Goal: Task Accomplishment & Management: Manage account settings

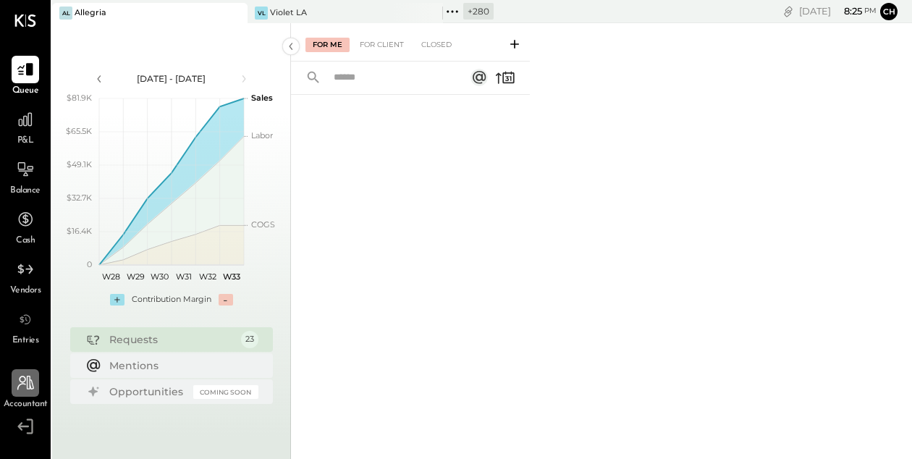
click at [32, 381] on icon at bounding box center [25, 383] width 19 height 19
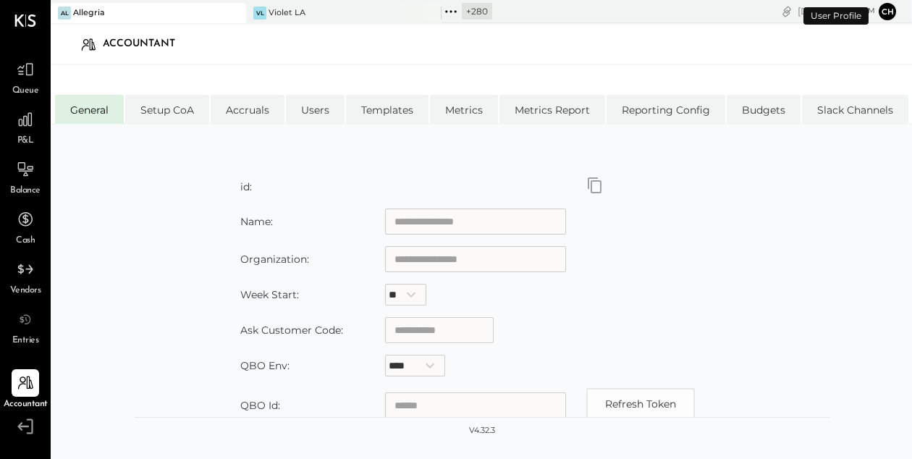
type input "********"
type input "**********"
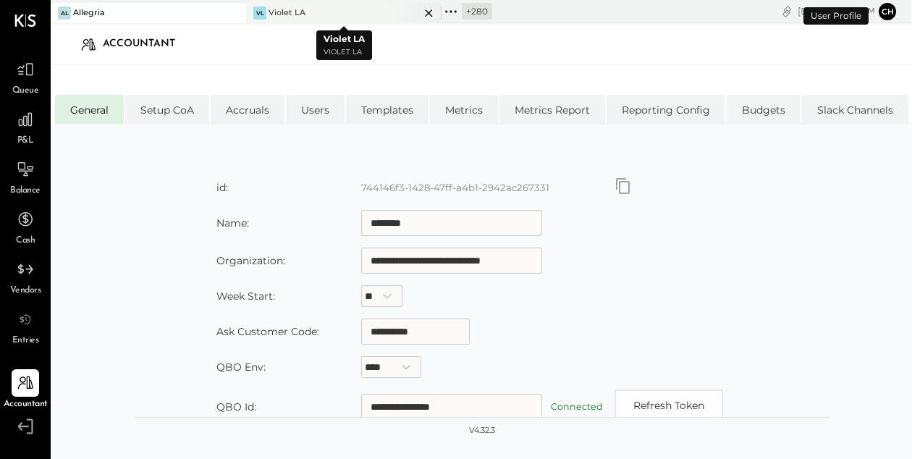
click at [429, 9] on icon at bounding box center [429, 12] width 18 height 17
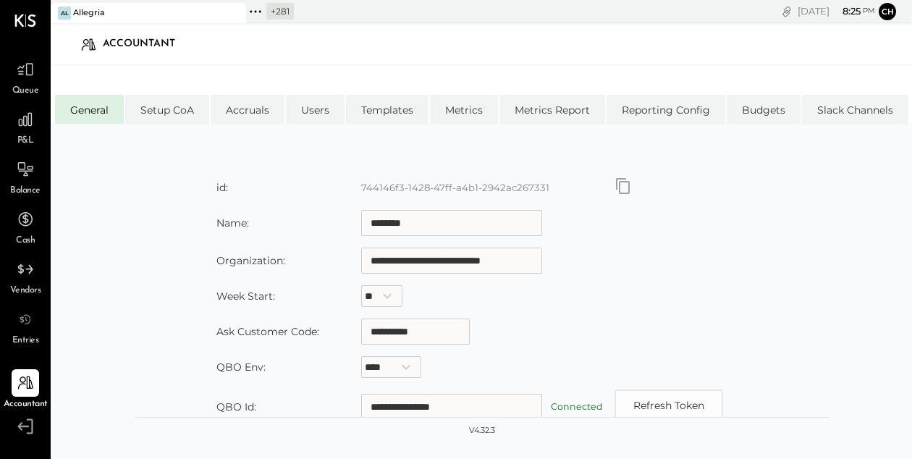
click at [257, 11] on icon at bounding box center [255, 11] width 19 height 19
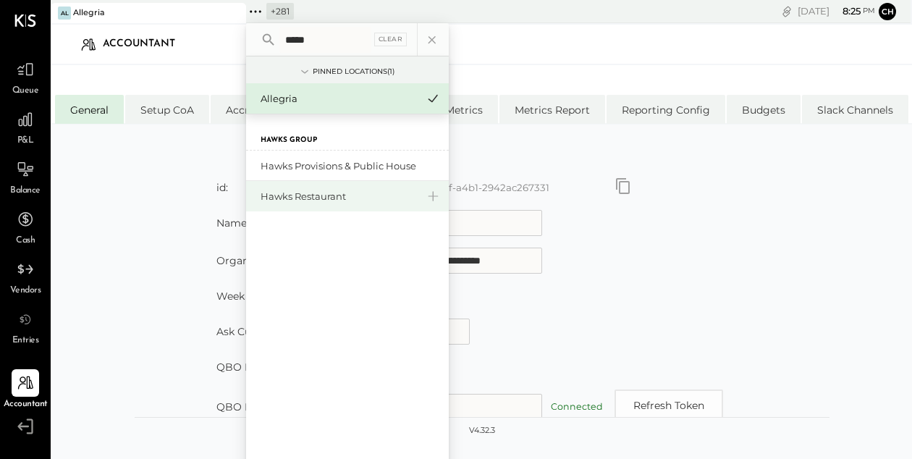
type input "*****"
click at [317, 202] on div "Hawks Restaurant" at bounding box center [339, 197] width 156 height 14
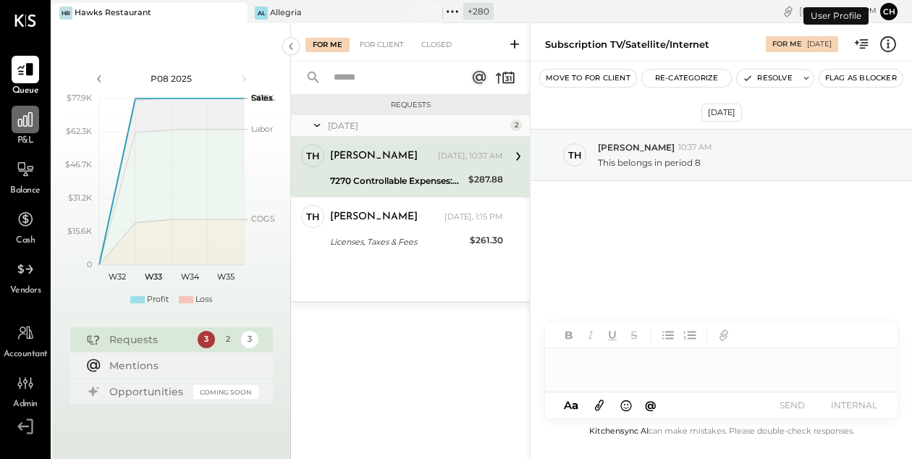
click at [25, 112] on icon at bounding box center [25, 119] width 19 height 19
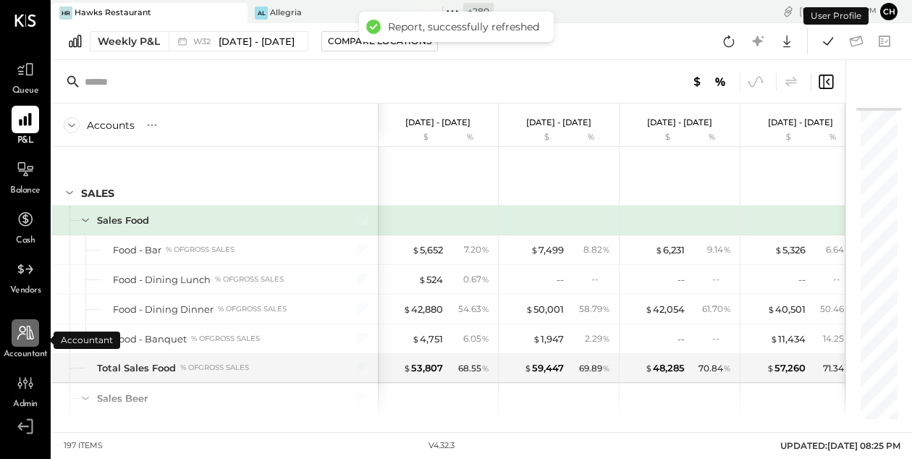
click at [36, 340] on div at bounding box center [26, 333] width 28 height 28
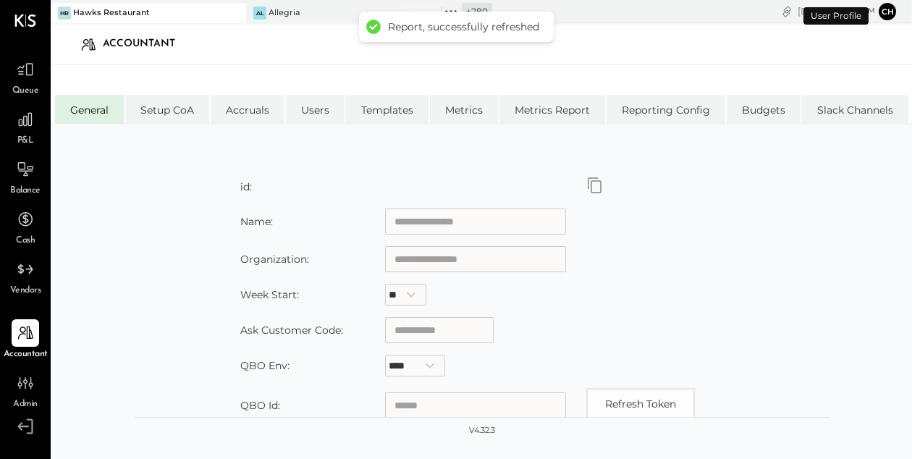
type input "**********"
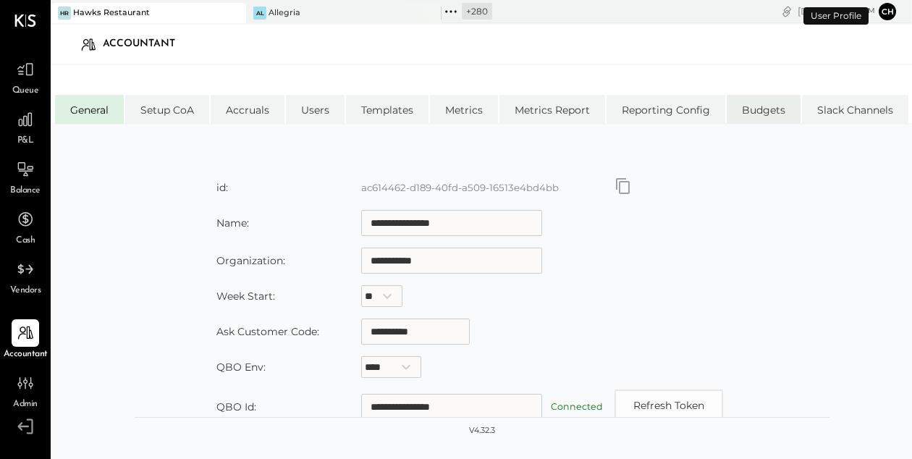
click at [752, 108] on li "Budgets" at bounding box center [764, 109] width 74 height 29
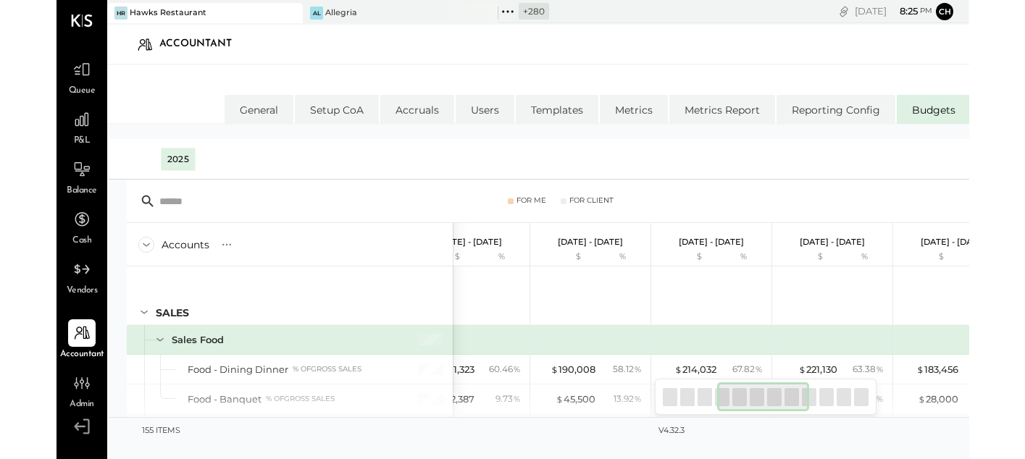
scroll to position [0, 828]
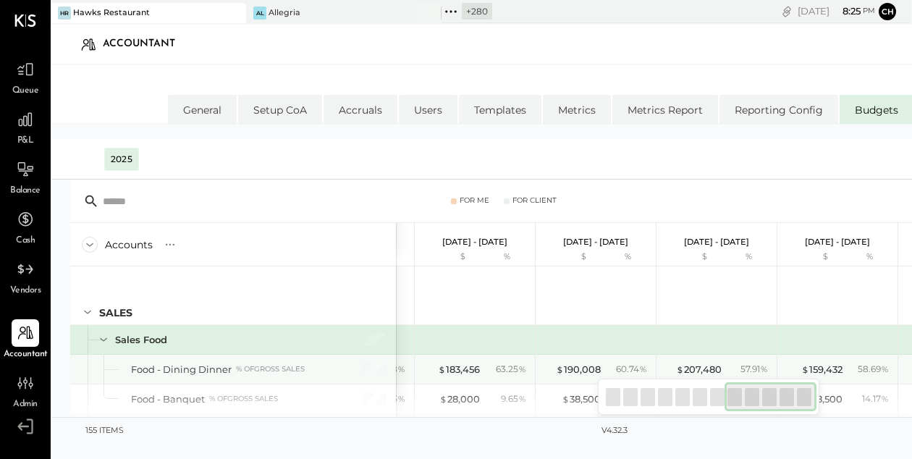
drag, startPoint x: 634, startPoint y: 400, endPoint x: 838, endPoint y: 382, distance: 204.3
click at [838, 382] on div "For Me For Client Accounts S % GL [DATE] - [DATE] $ % [DATE] - [DATE] $ % [DATE…" at bounding box center [544, 303] width 948 height 246
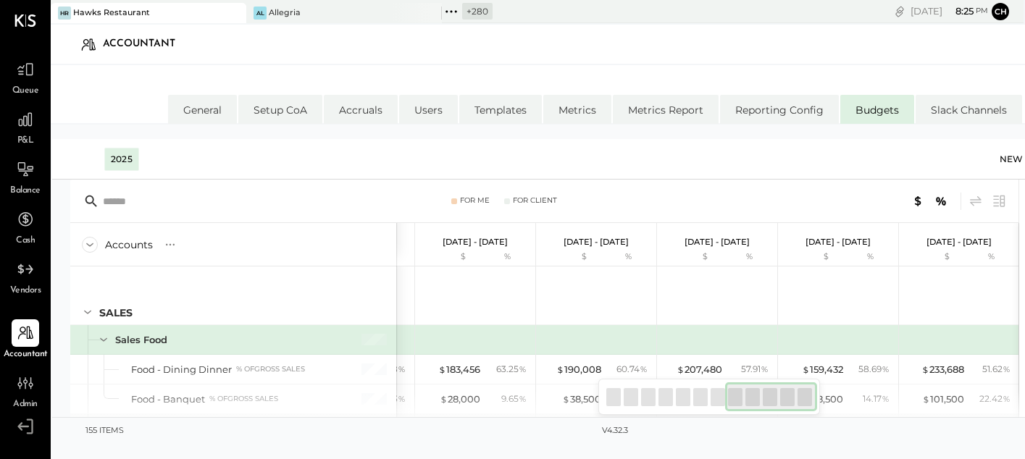
click at [912, 160] on div "New Budget" at bounding box center [1039, 159] width 80 height 22
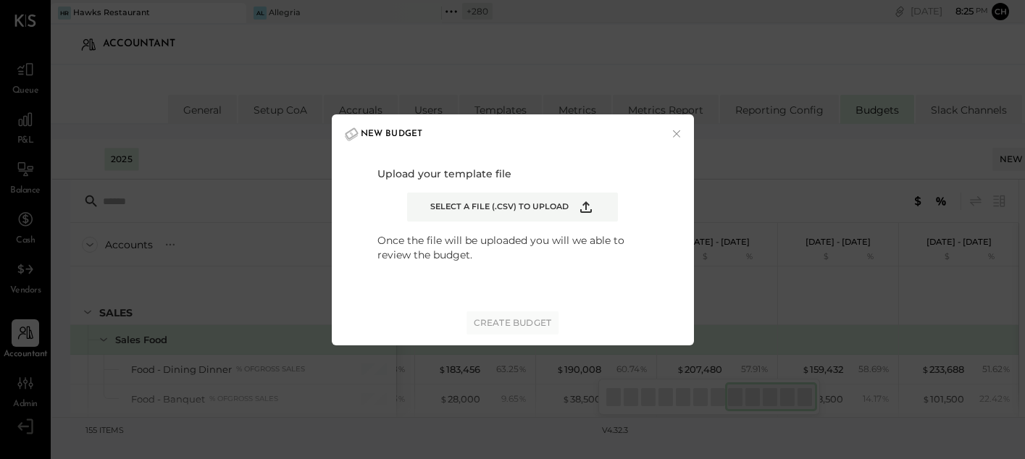
click at [574, 206] on label "Select a file (.csv) to upload" at bounding box center [512, 207] width 211 height 29
click at [0, 0] on input "Select a file (.csv) to upload" at bounding box center [0, 0] width 0 height 0
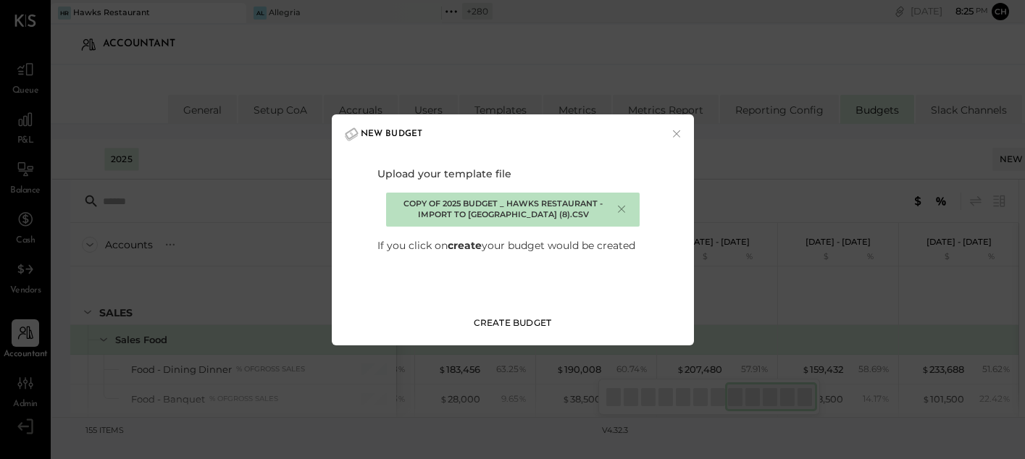
click at [517, 329] on button "Create Budget" at bounding box center [512, 322] width 93 height 23
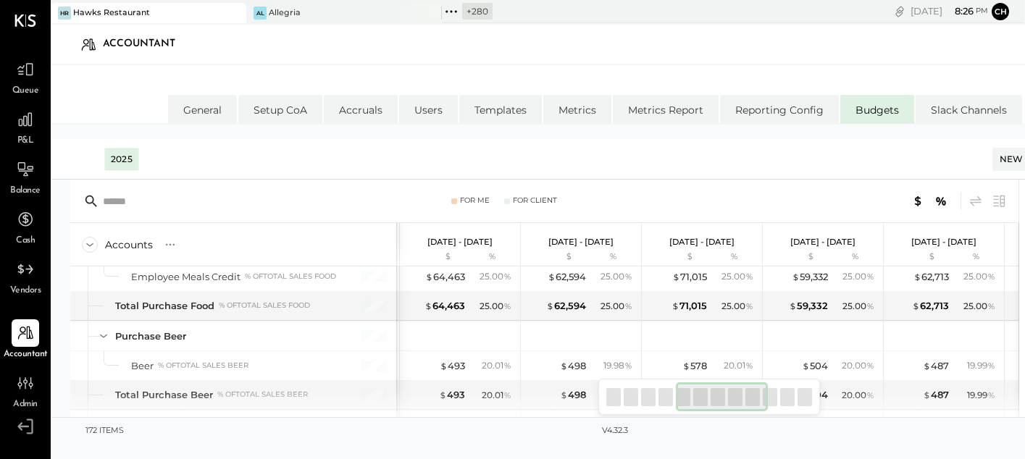
drag, startPoint x: 636, startPoint y: 403, endPoint x: 706, endPoint y: 400, distance: 69.6
click at [706, 400] on div at bounding box center [722, 396] width 92 height 29
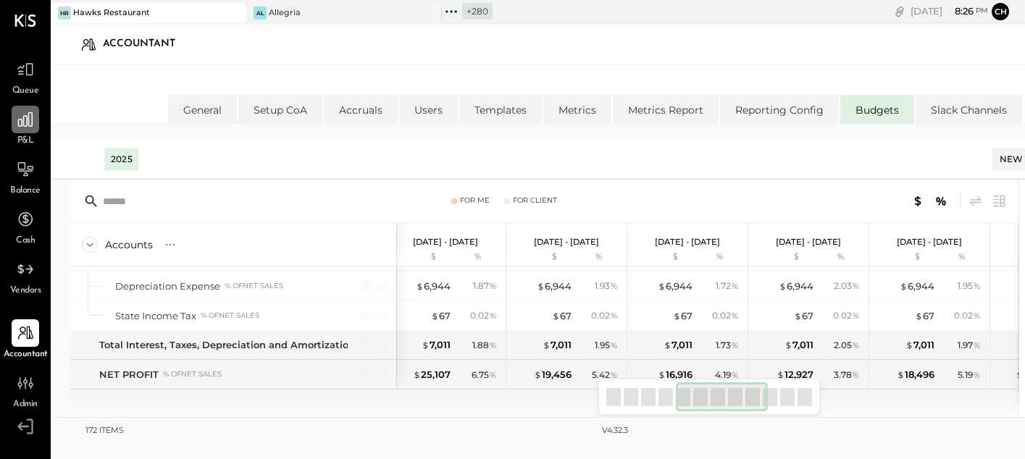
click at [29, 115] on icon at bounding box center [25, 119] width 14 height 14
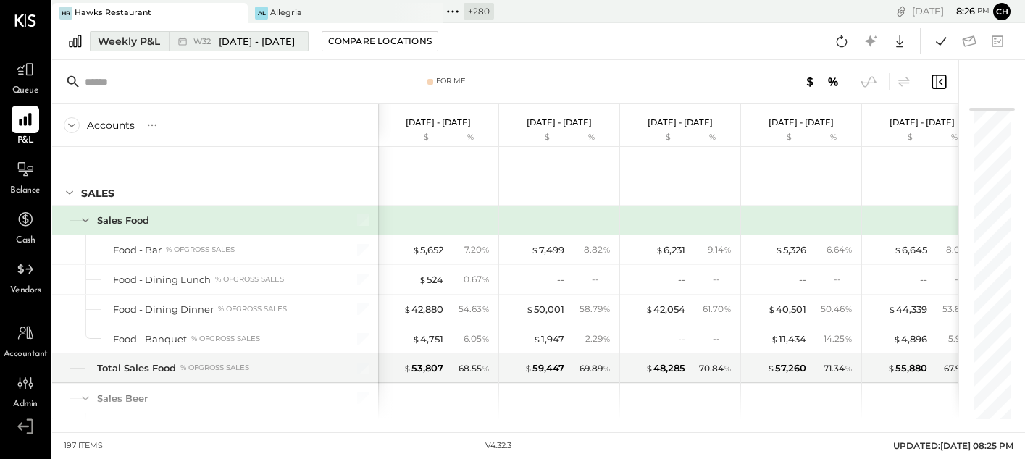
click at [155, 44] on div "Weekly P&L" at bounding box center [129, 41] width 62 height 14
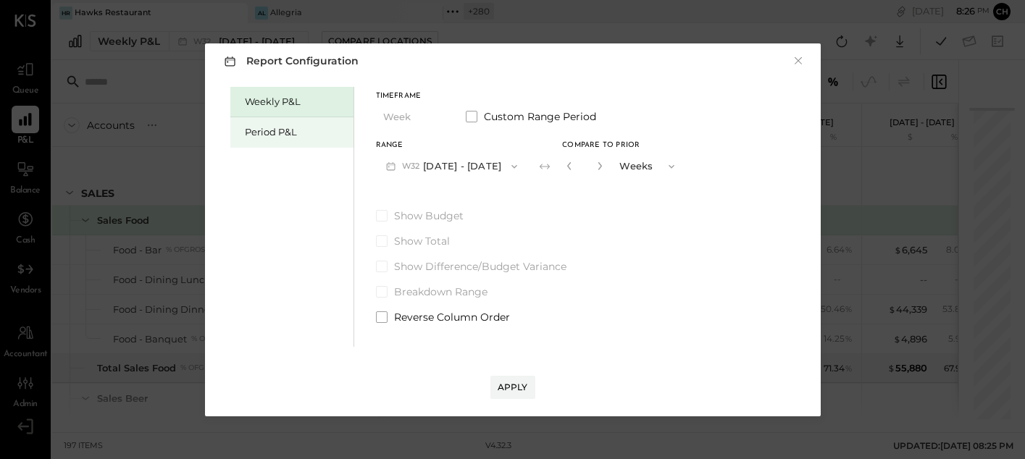
click at [262, 130] on div "Period P&L" at bounding box center [295, 132] width 101 height 14
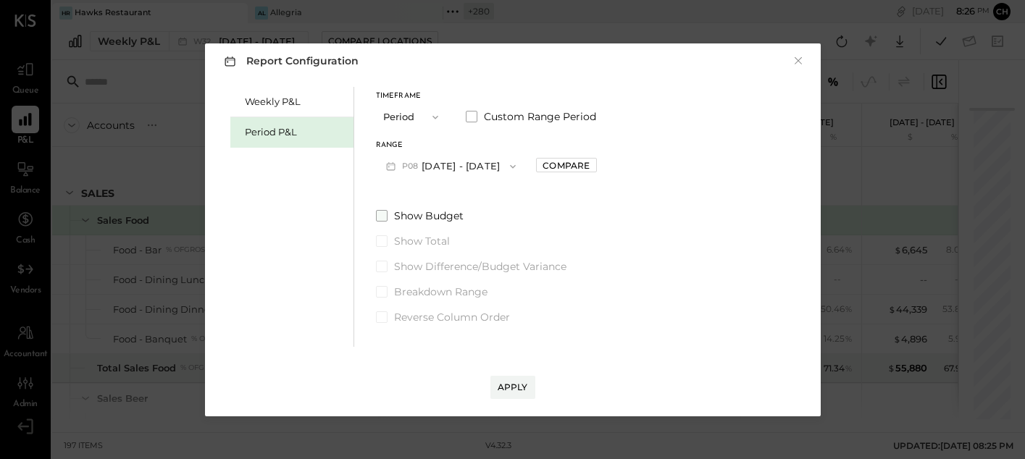
drag, startPoint x: 389, startPoint y: 216, endPoint x: 415, endPoint y: 208, distance: 27.3
click at [389, 216] on label "Show Budget" at bounding box center [486, 216] width 221 height 14
click at [559, 163] on div "Compare" at bounding box center [565, 165] width 47 height 12
click at [600, 164] on button "button" at bounding box center [598, 166] width 12 height 16
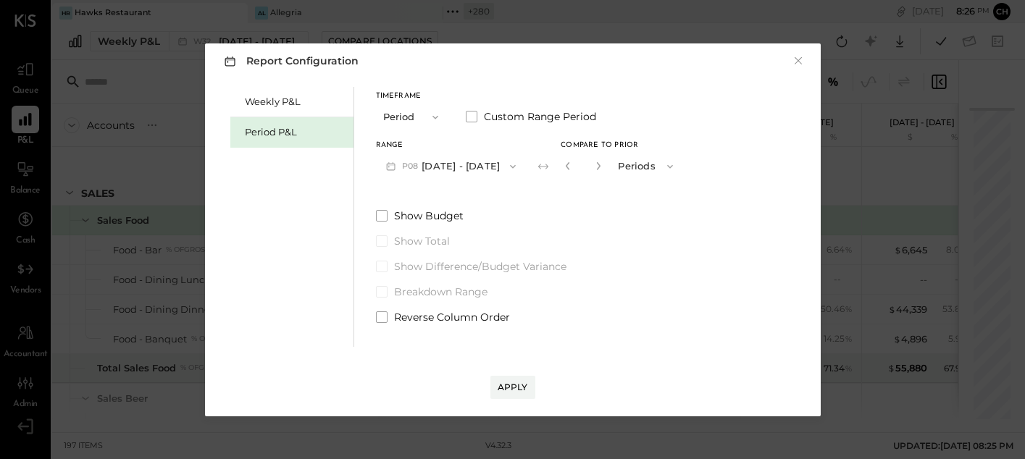
click at [600, 164] on button "button" at bounding box center [598, 166] width 12 height 16
type input "*"
click at [390, 216] on label "Show Budget" at bounding box center [530, 216] width 308 height 14
click at [511, 383] on div "Apply" at bounding box center [512, 387] width 30 height 12
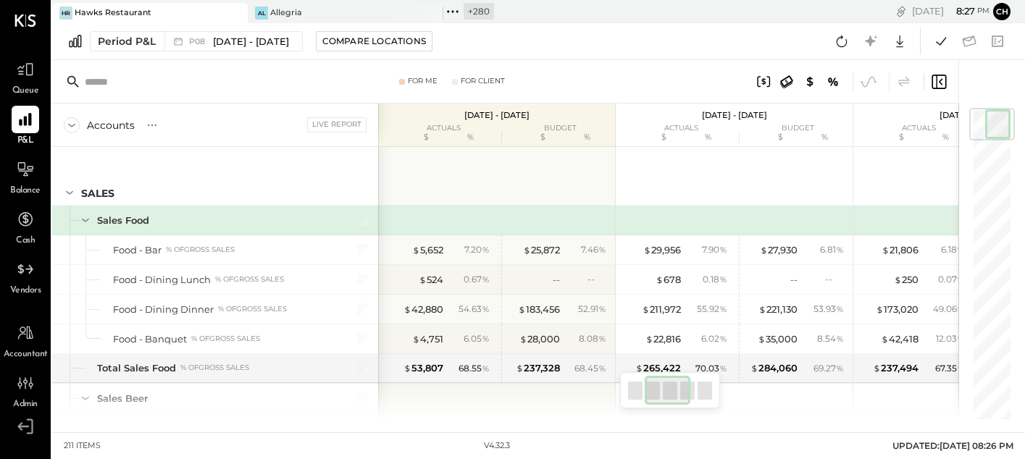
scroll to position [0, 408]
drag, startPoint x: 651, startPoint y: 399, endPoint x: 539, endPoint y: 374, distance: 114.2
click at [594, 386] on div "For Me For Client Accounts S % GL Live Report [DATE] - [DATE] actuals budget $ …" at bounding box center [505, 239] width 906 height 359
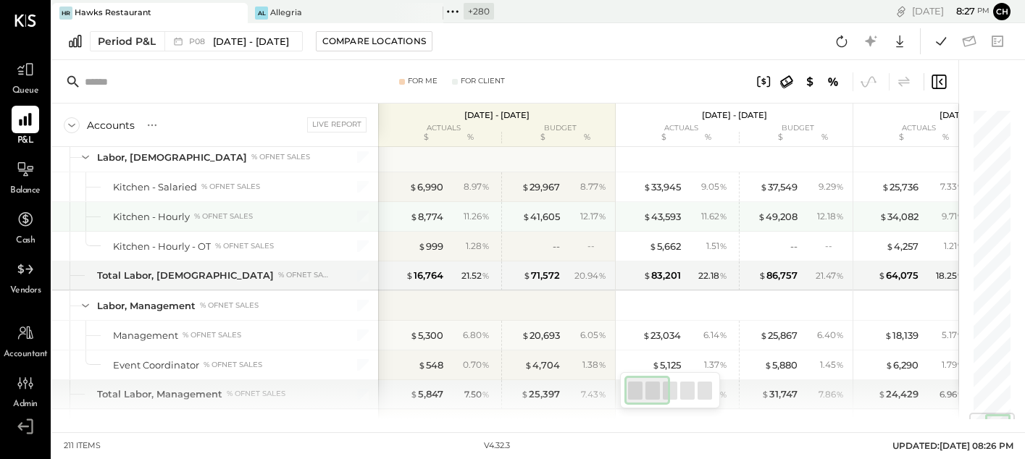
scroll to position [2814, 0]
